Goal: Transaction & Acquisition: Purchase product/service

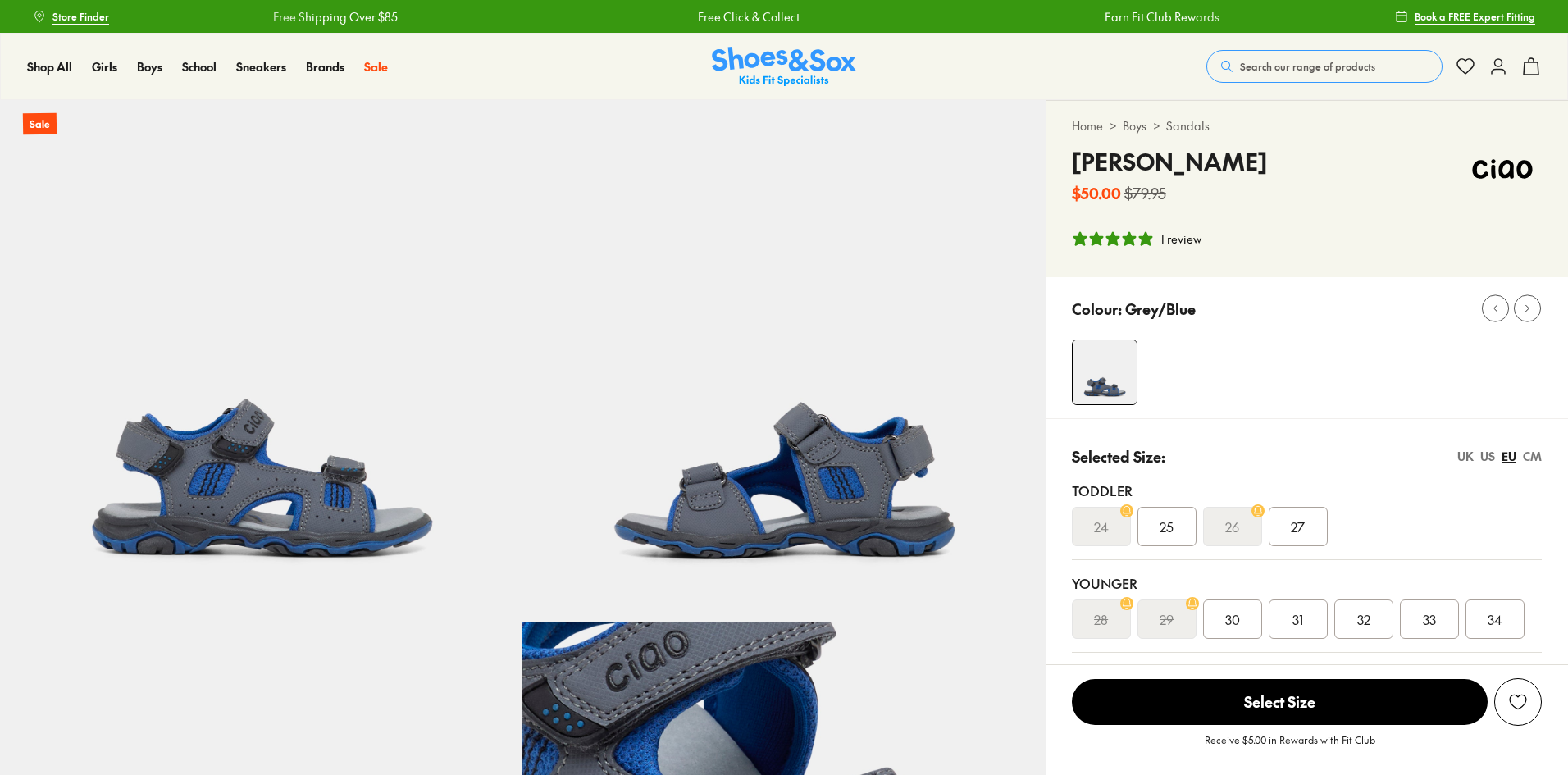
select select "*"
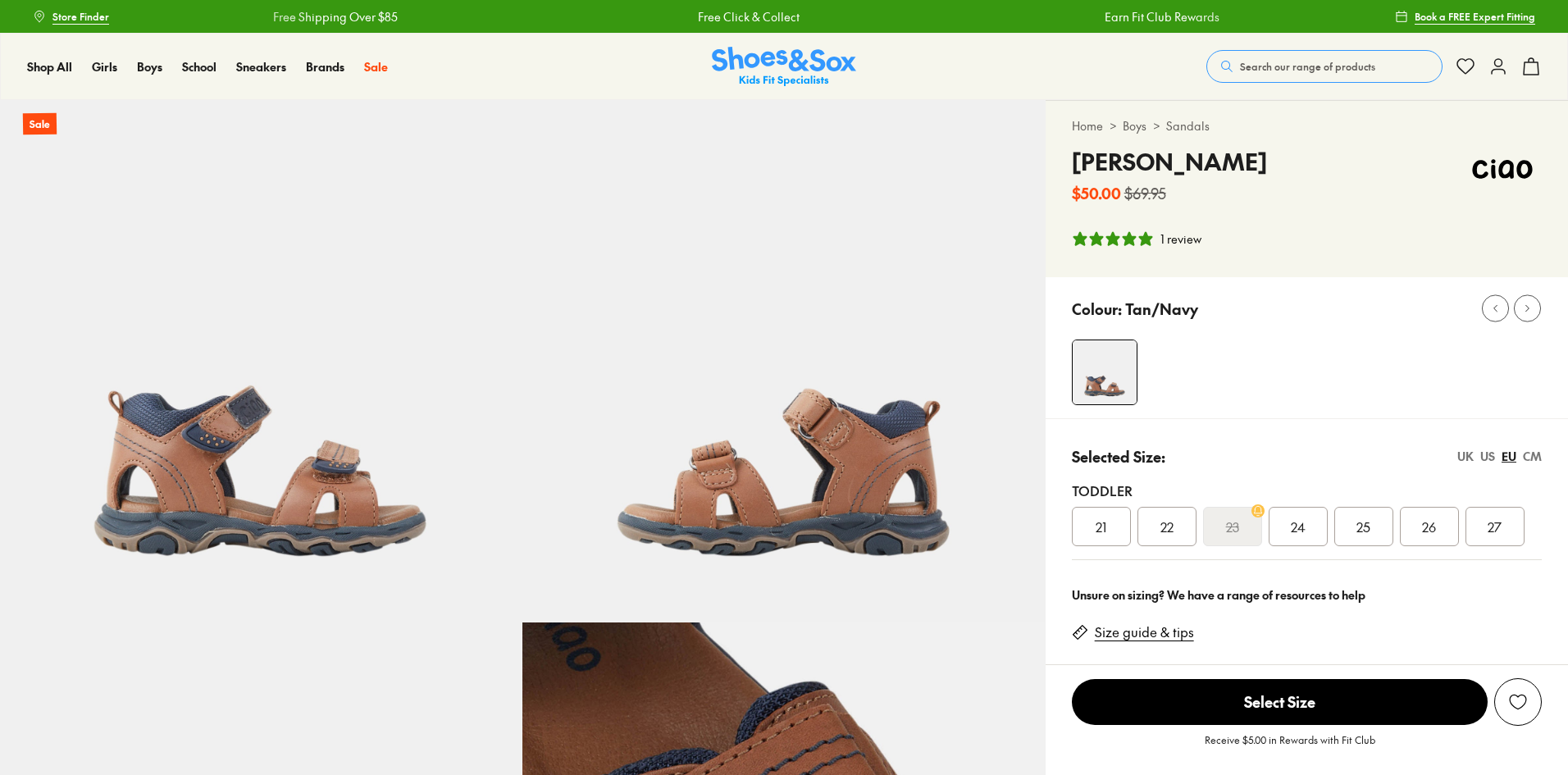
select select "*"
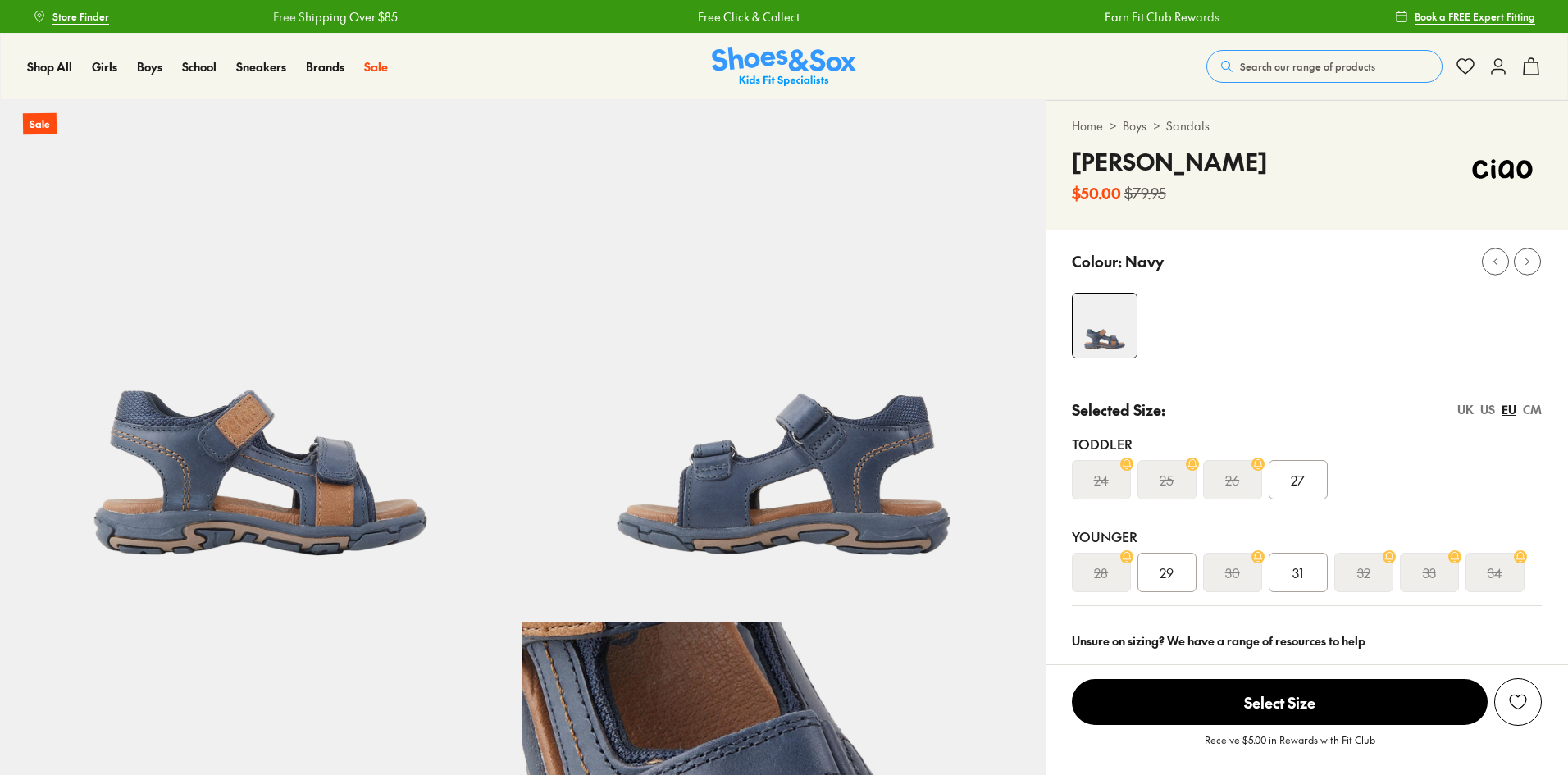
select select "*"
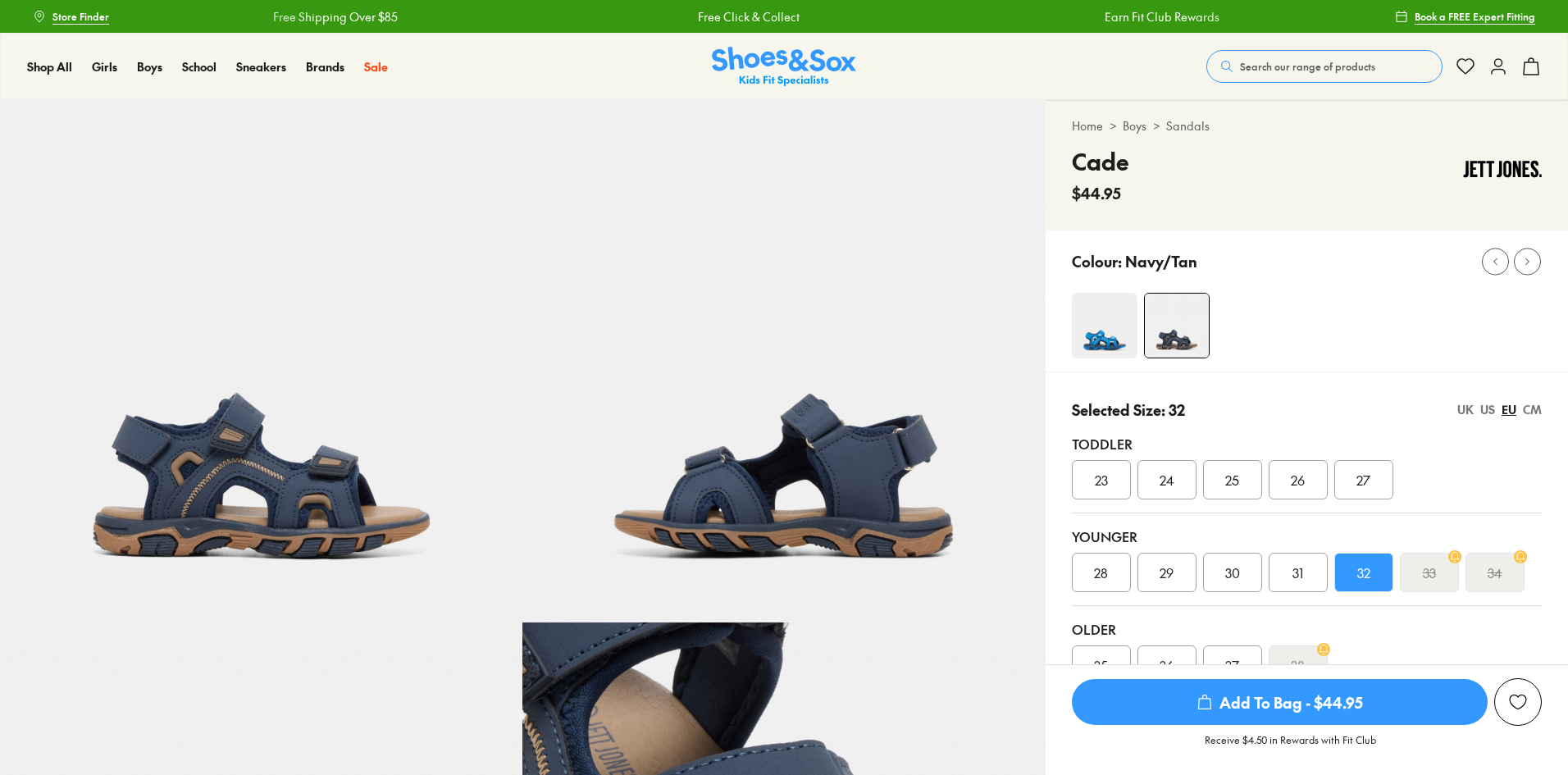
select select "*"
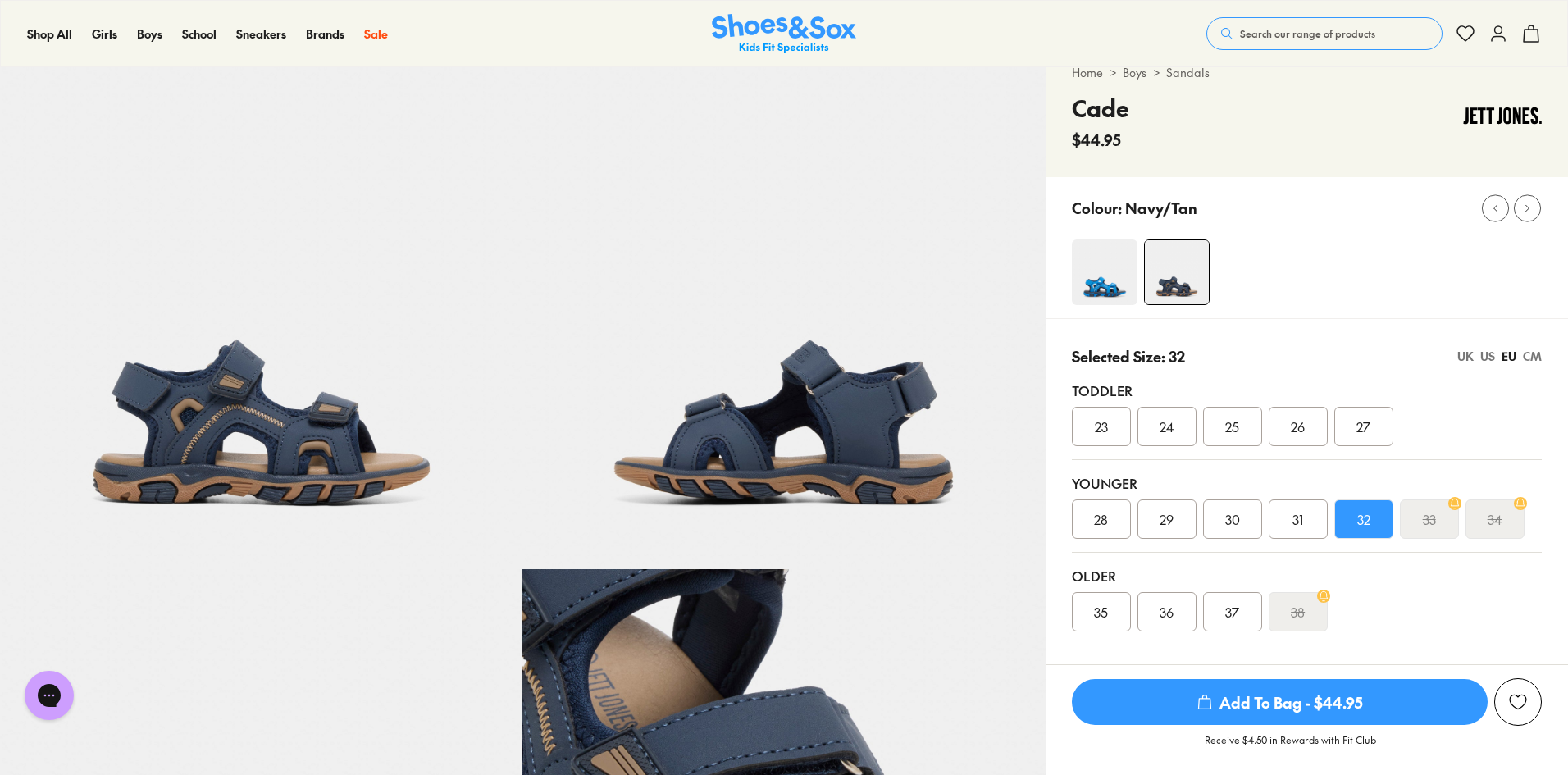
scroll to position [82, 0]
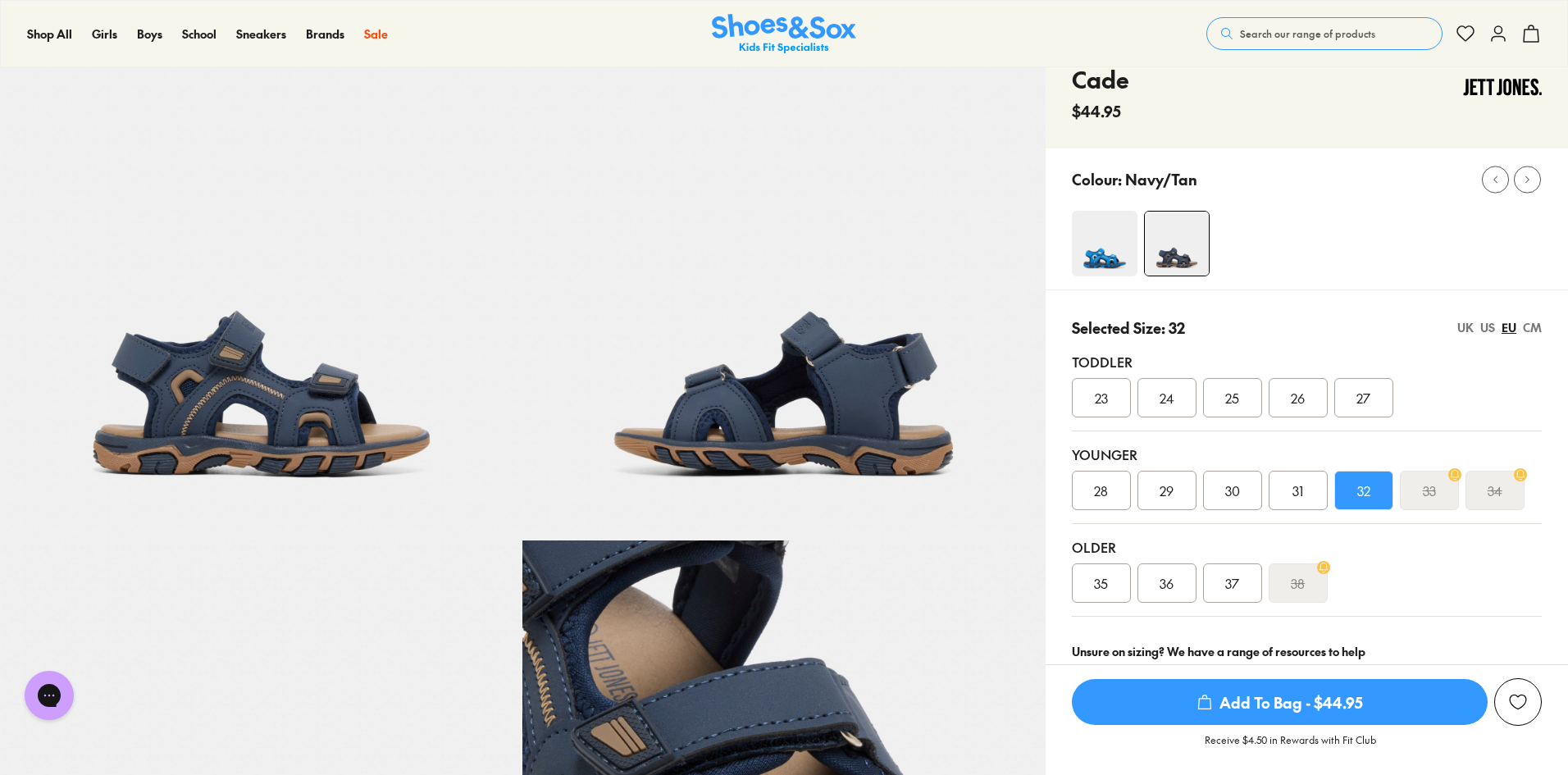
click at [1496, 571] on div "35 36 37 38" at bounding box center [1306, 583] width 470 height 39
click at [1305, 489] on div "31" at bounding box center [1297, 490] width 59 height 39
click at [1348, 491] on div "32" at bounding box center [1363, 490] width 59 height 39
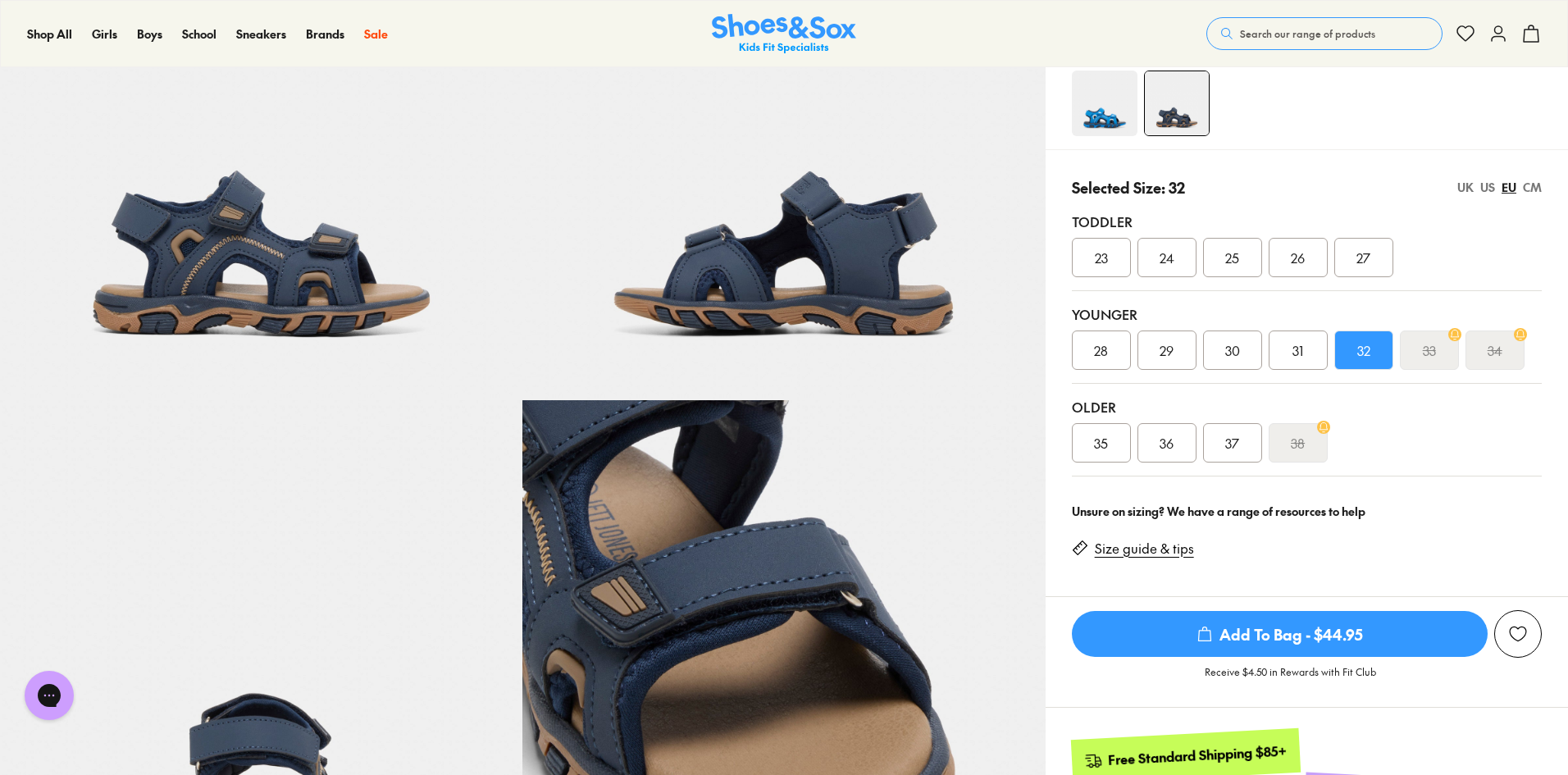
scroll to position [82, 0]
